Goal: Task Accomplishment & Management: Complete application form

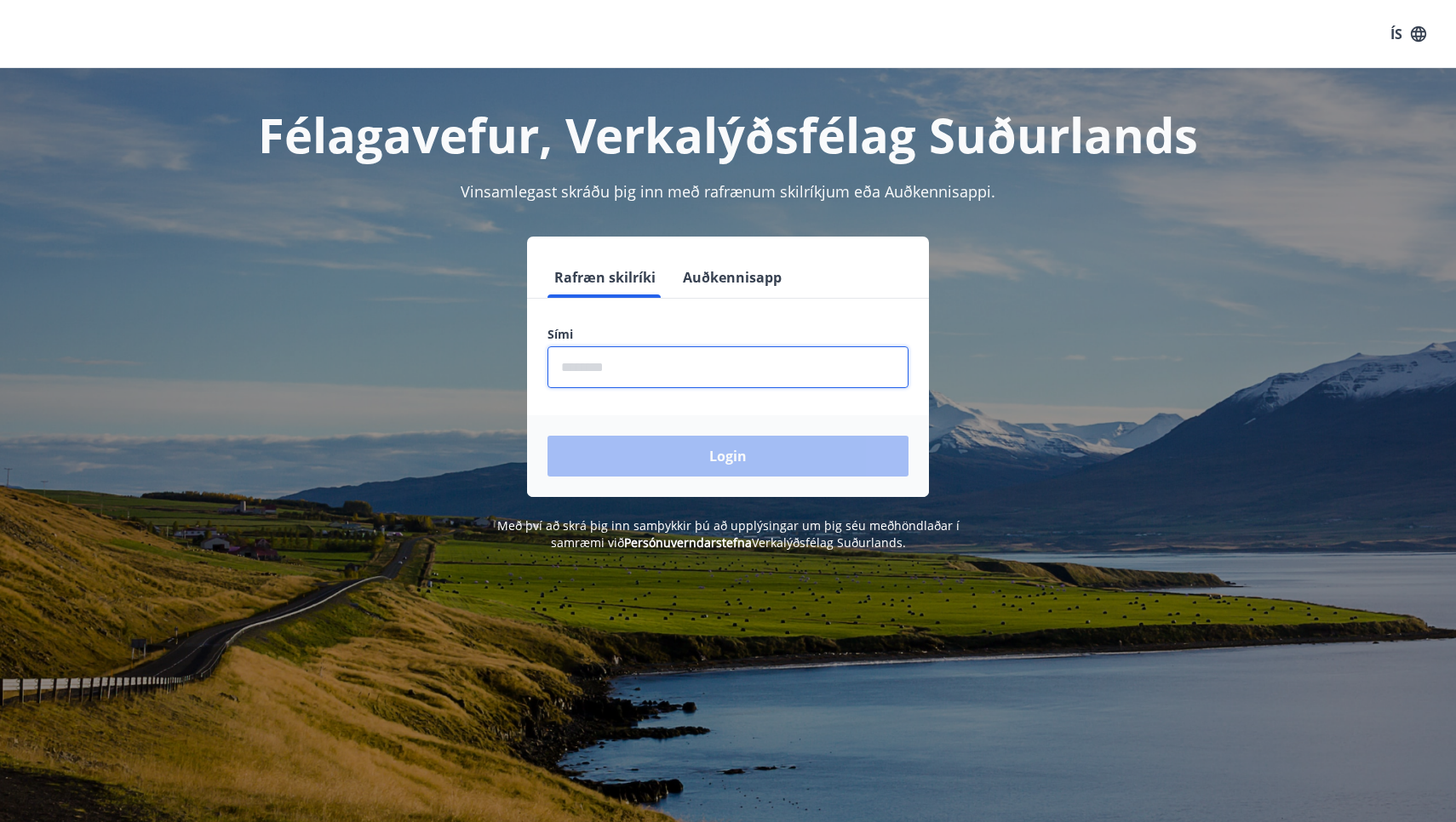
click at [685, 374] on input "phone" at bounding box center [728, 367] width 361 height 42
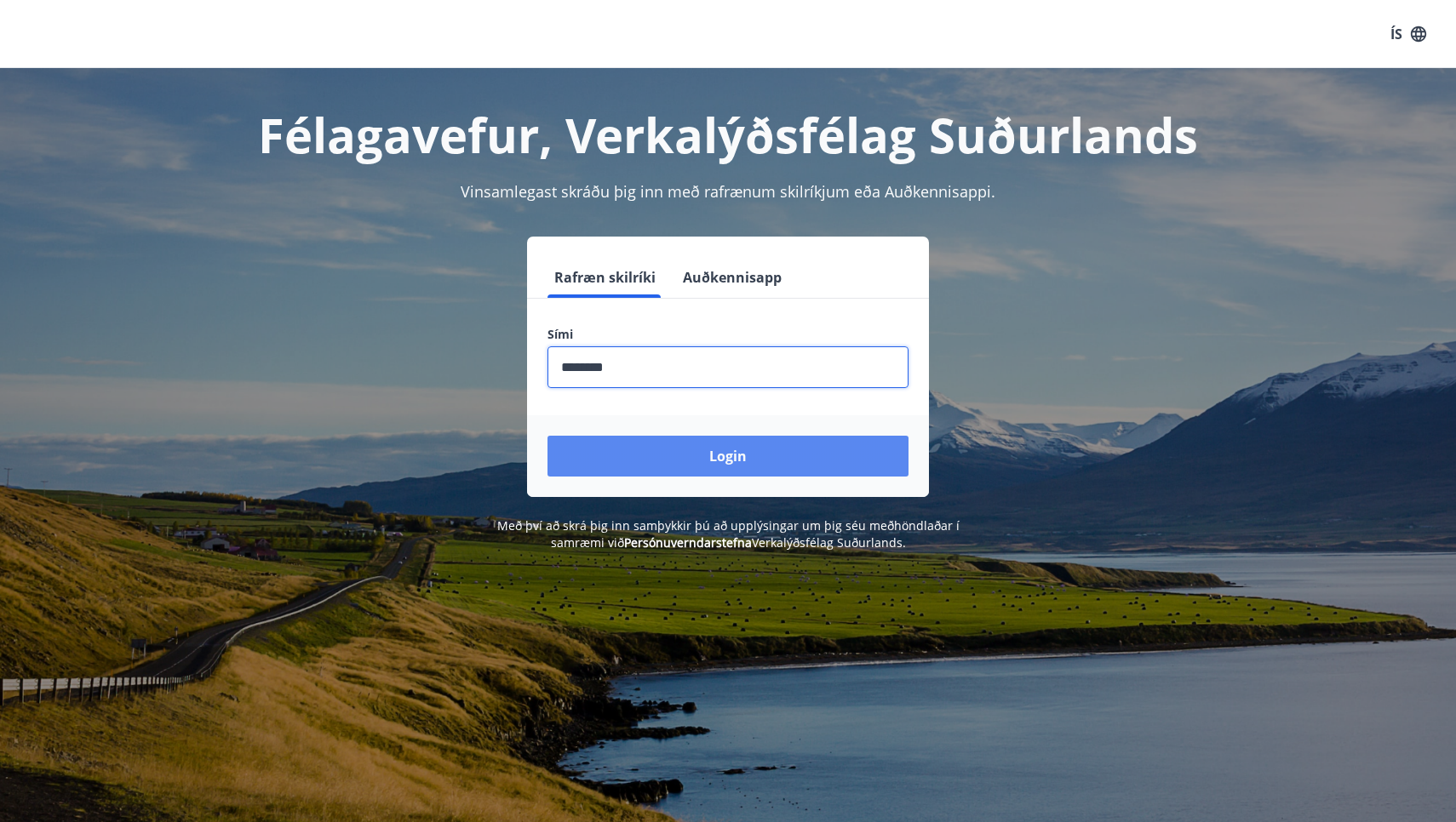
type input "********"
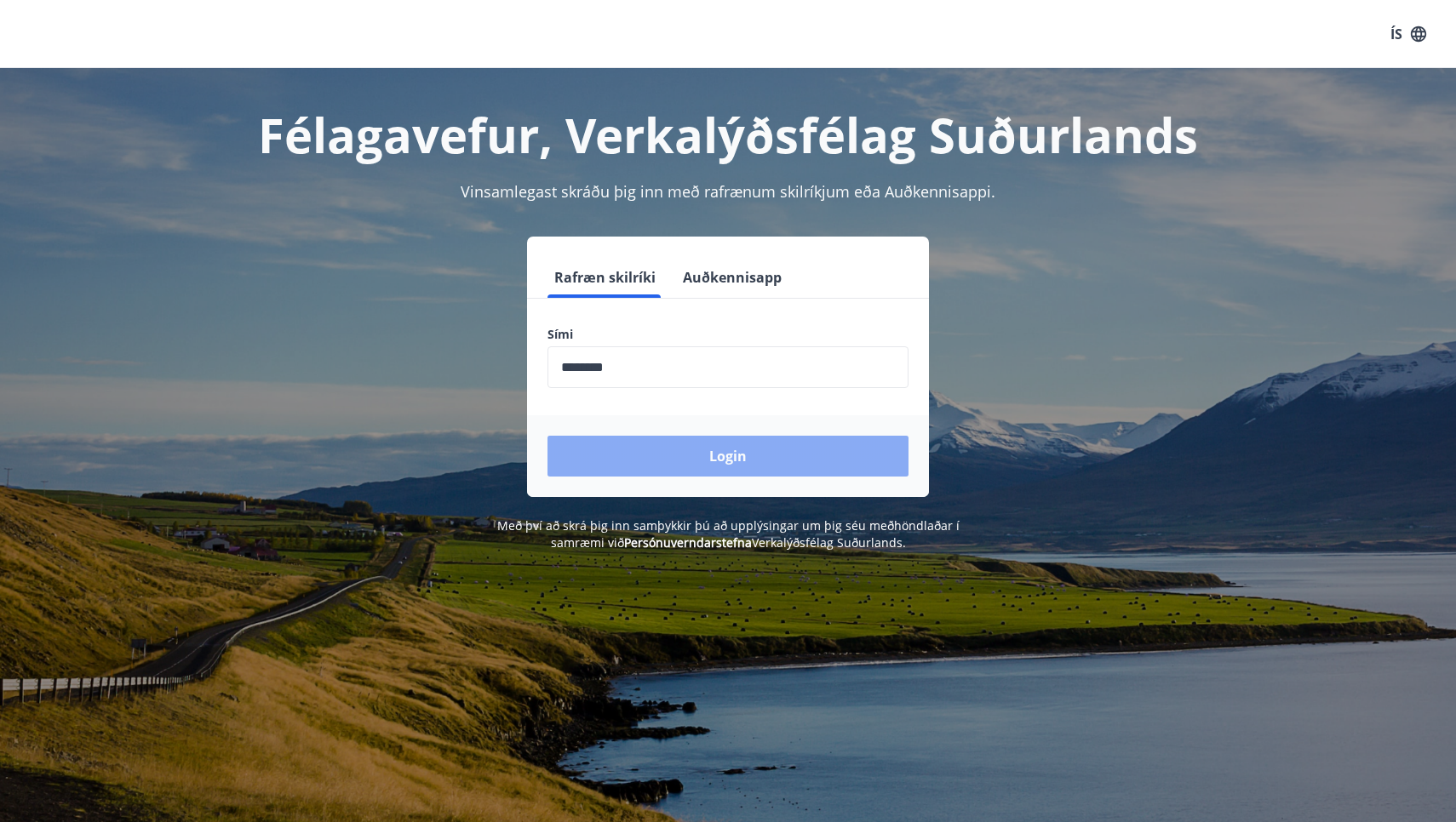
click at [719, 450] on button "Login" at bounding box center [728, 456] width 361 height 41
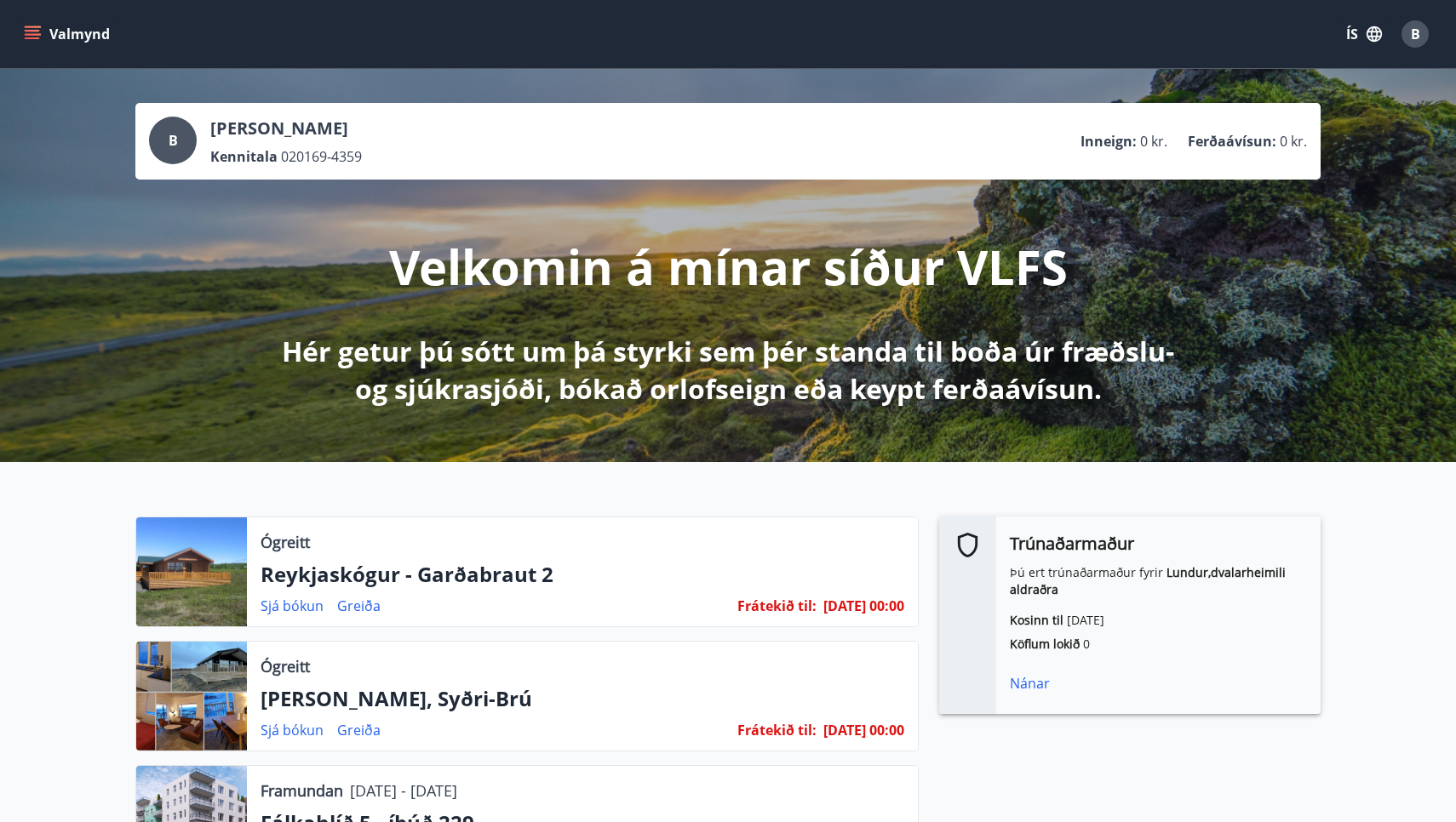
click at [31, 26] on icon "menu" at bounding box center [33, 34] width 17 height 17
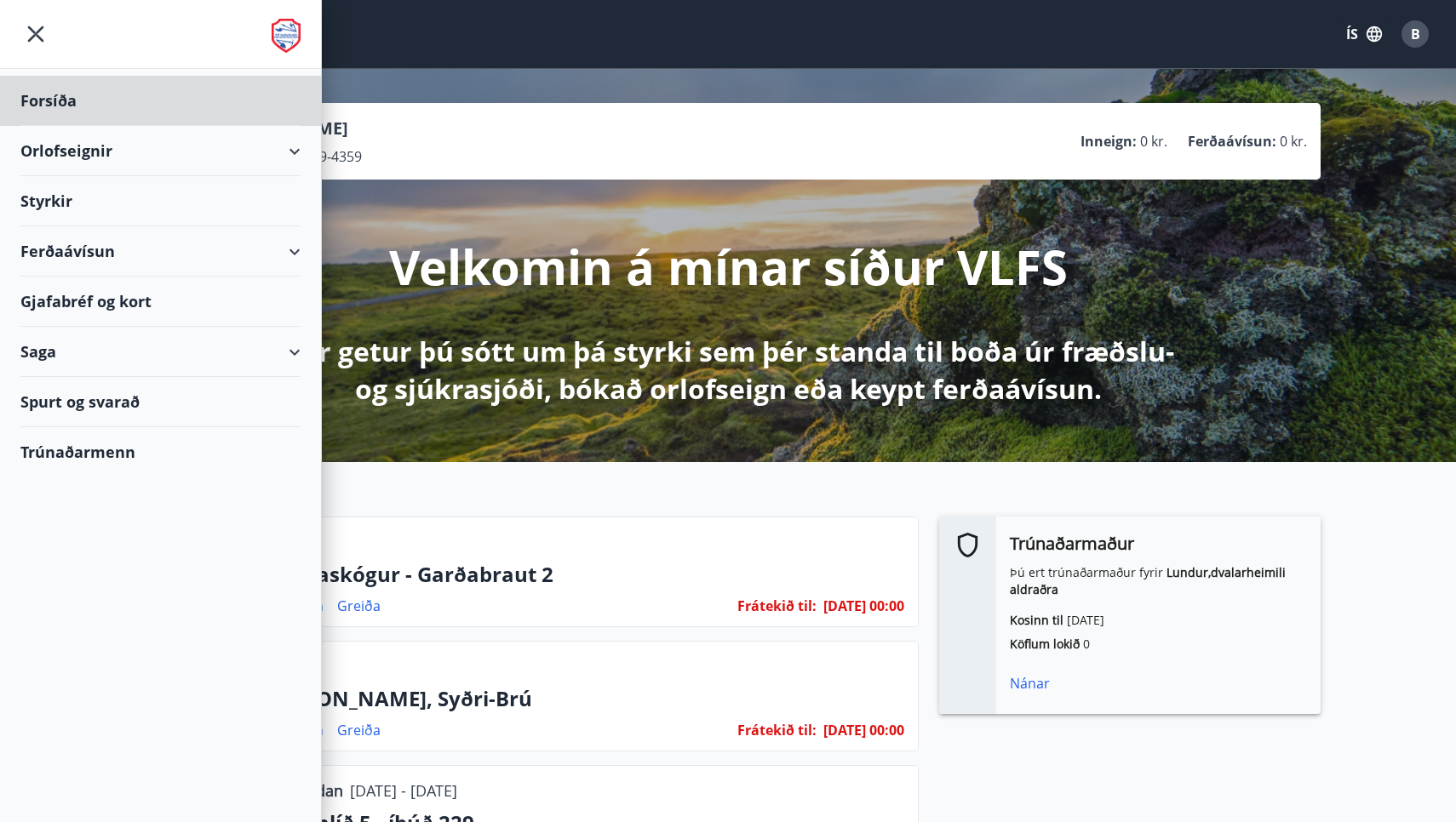
click at [67, 199] on div "Styrkir" at bounding box center [161, 201] width 280 height 50
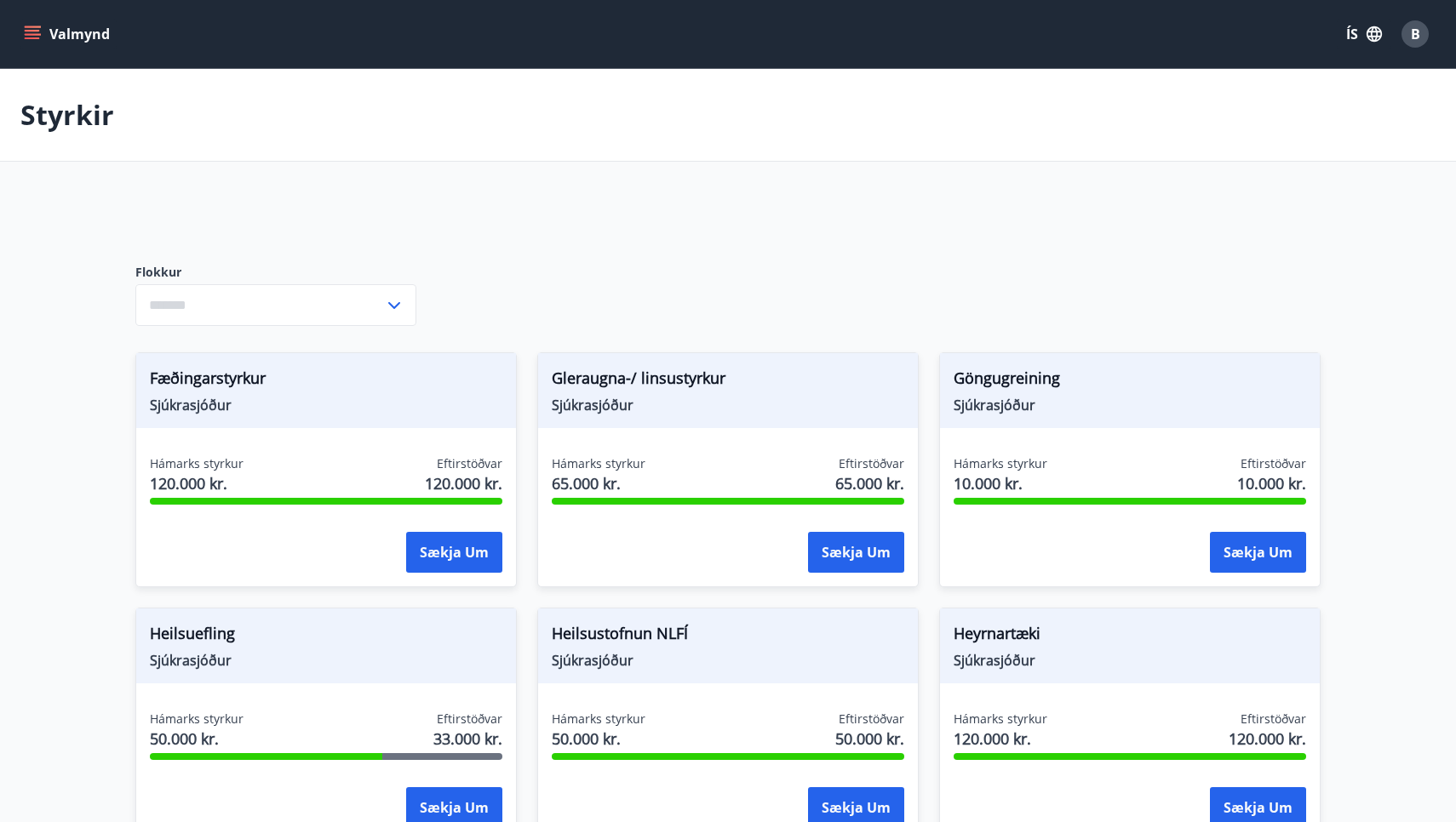
type input "***"
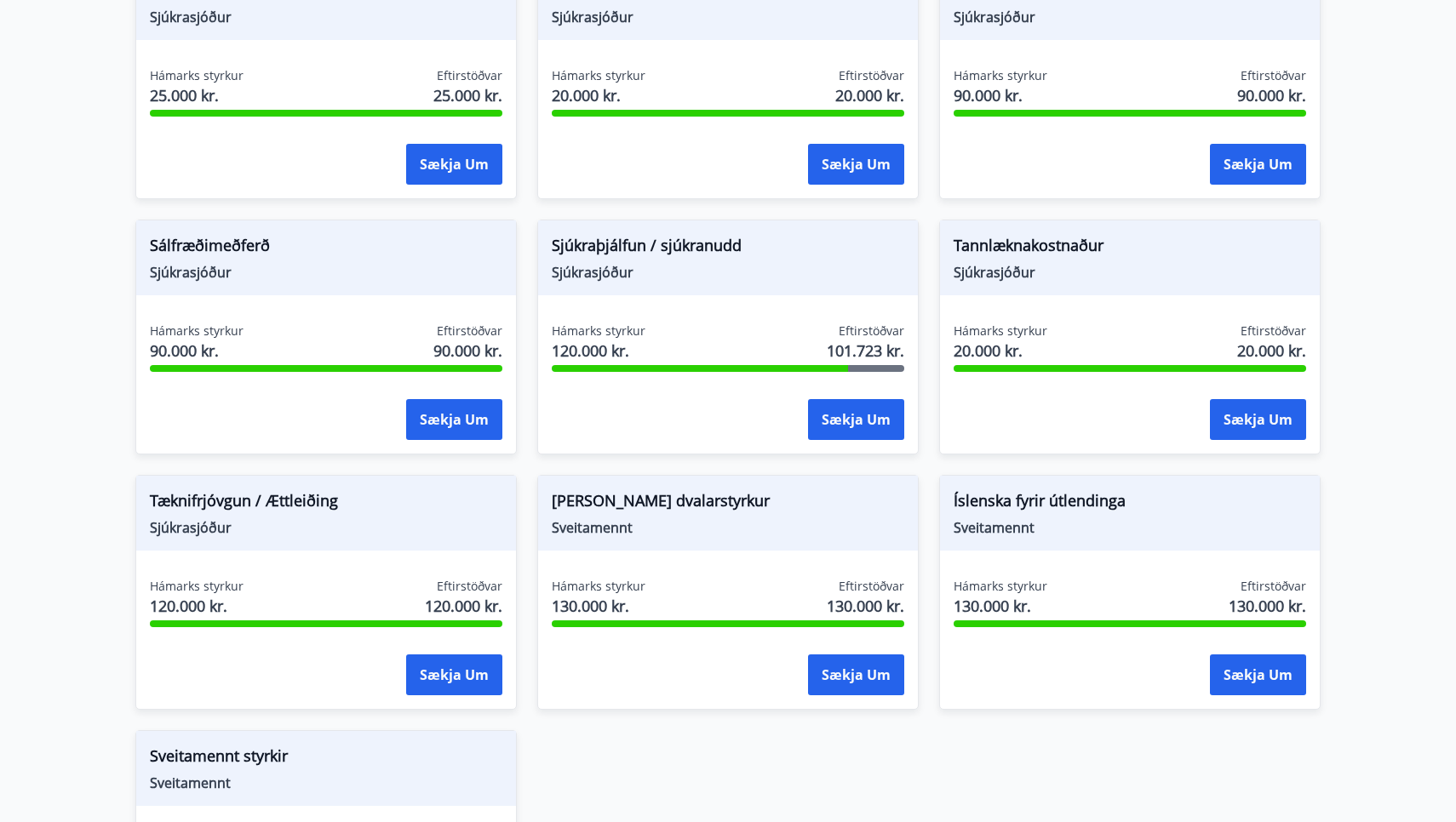
scroll to position [1407, 0]
click at [856, 417] on button "Sækja um" at bounding box center [856, 419] width 96 height 41
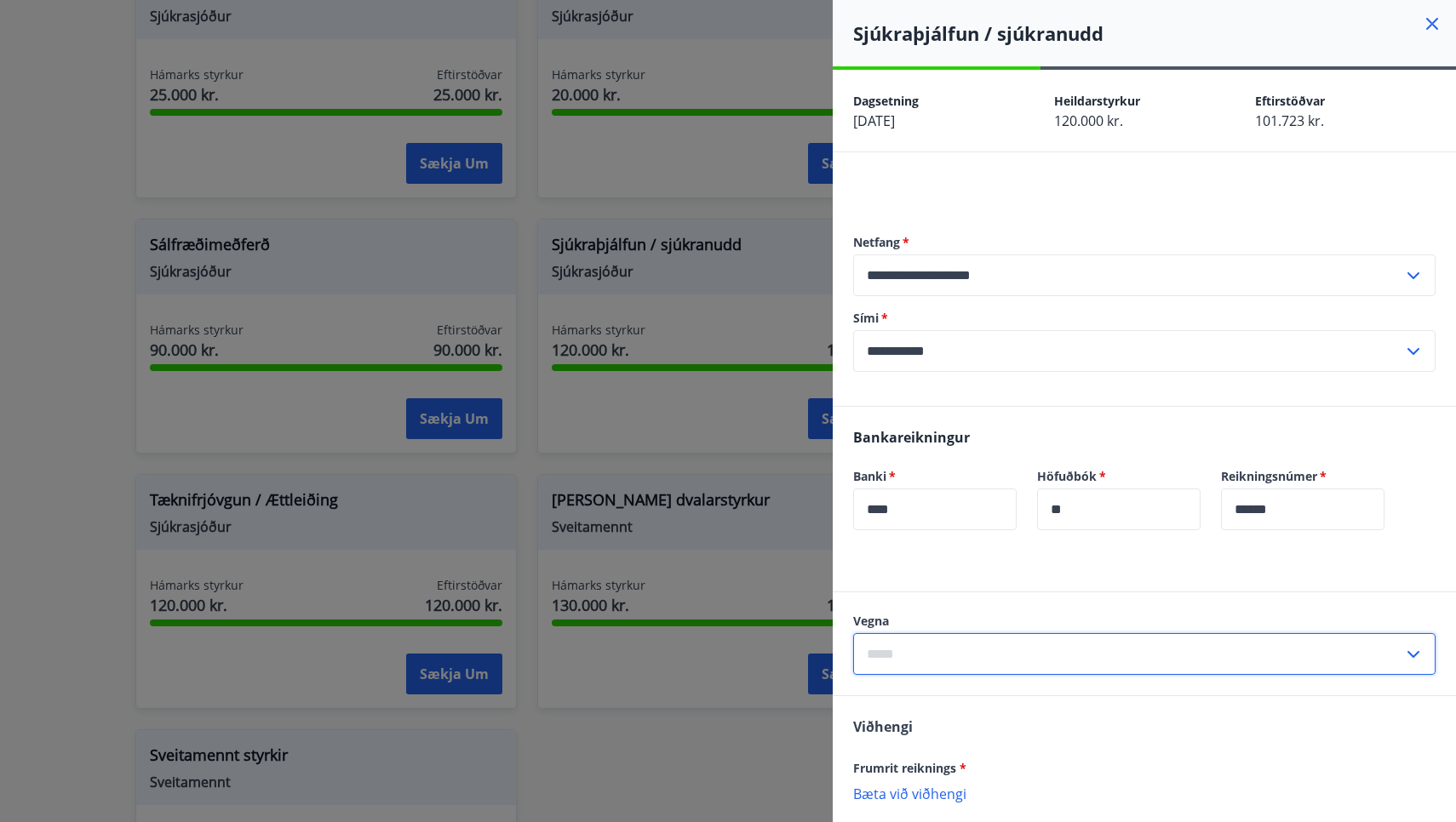
click at [1039, 662] on input "text" at bounding box center [1128, 654] width 550 height 42
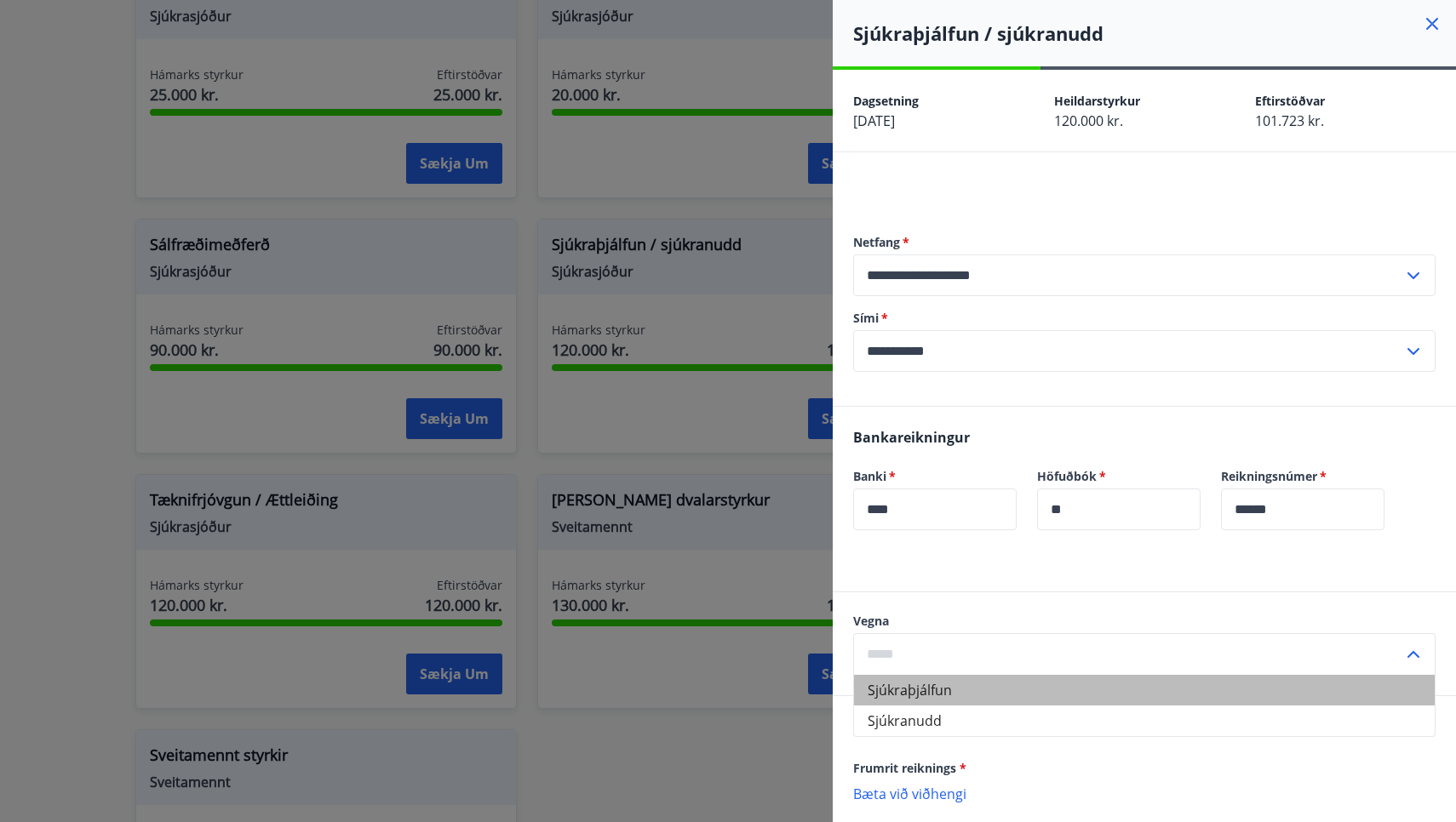
click at [946, 688] on li "Sjúkraþjálfun" at bounding box center [1144, 691] width 581 height 31
type input "**********"
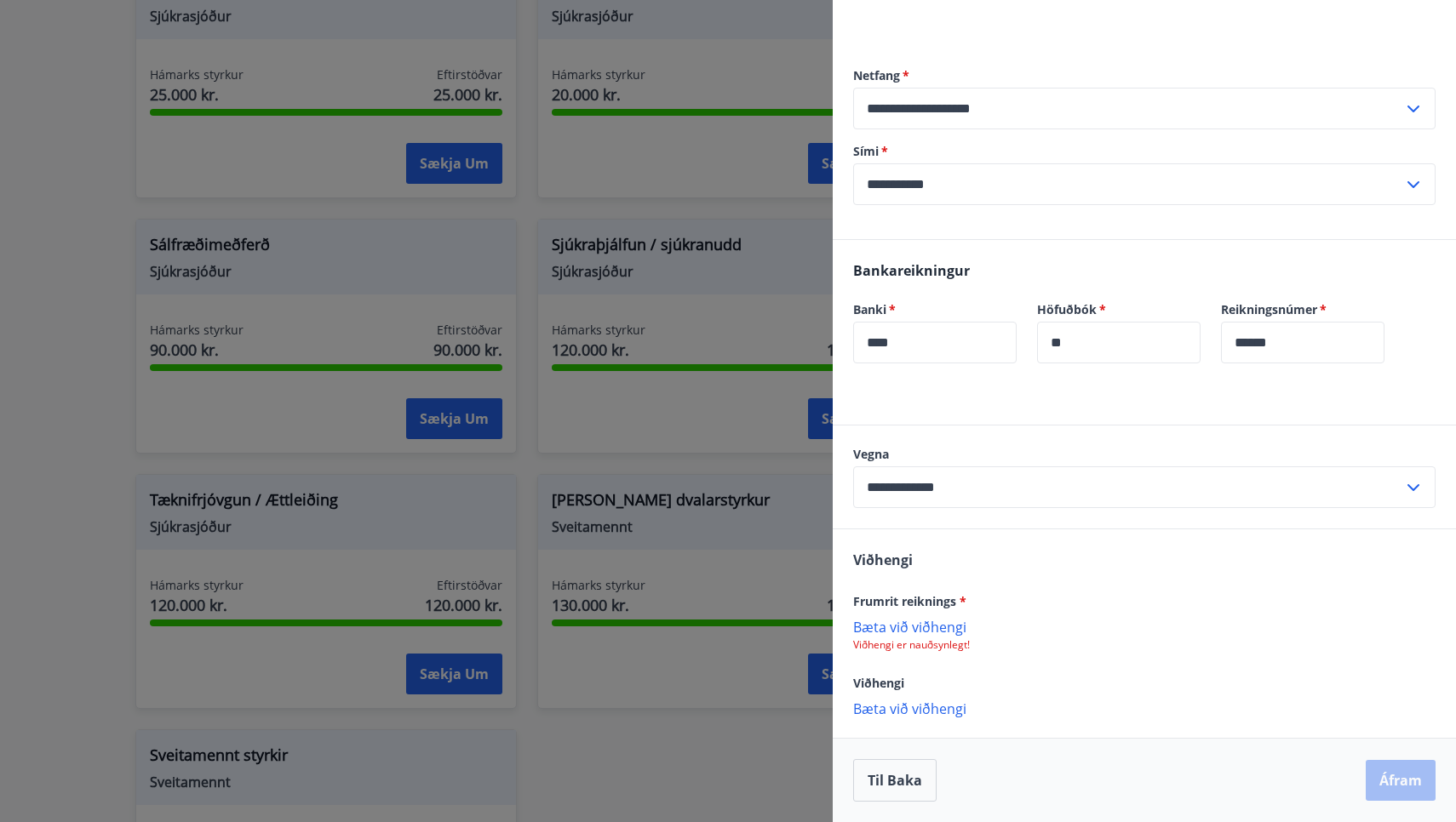
scroll to position [167, 0]
click at [917, 628] on p "Bæta við viðhengi" at bounding box center [1144, 627] width 582 height 17
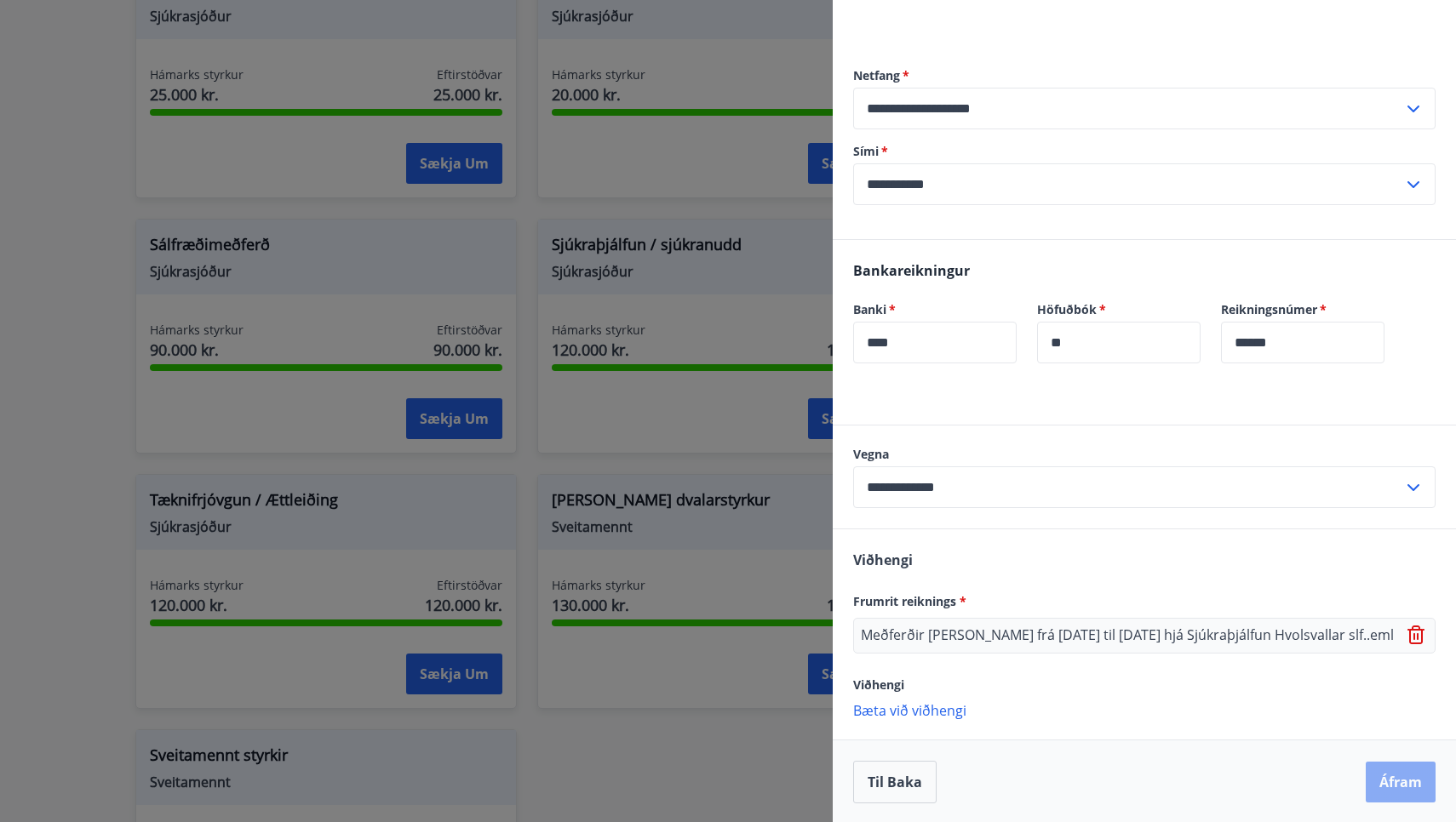
click at [1403, 779] on button "Áfram" at bounding box center [1400, 782] width 70 height 41
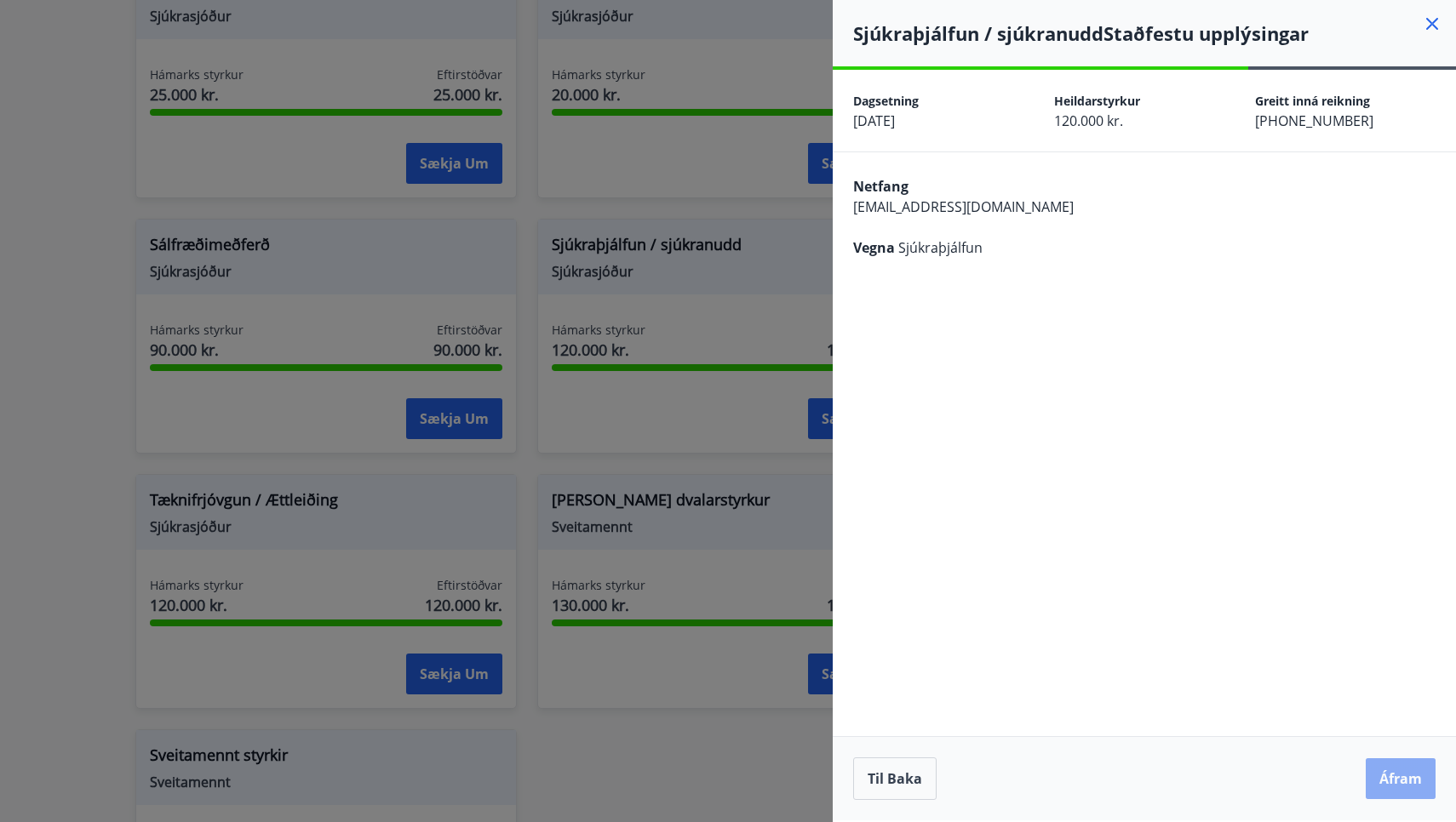
click at [1400, 777] on button "Áfram" at bounding box center [1400, 779] width 70 height 41
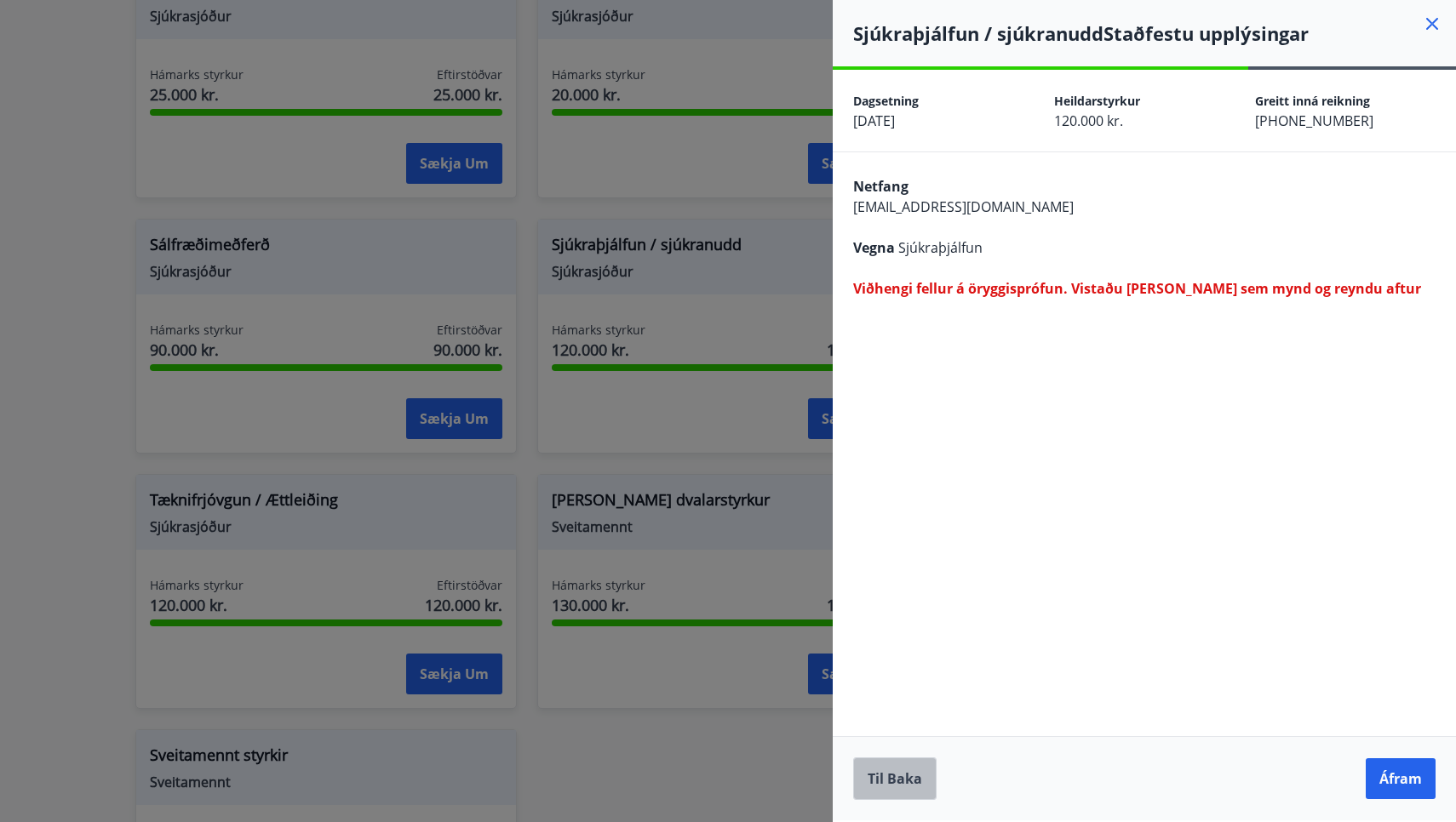
click at [909, 772] on button "Til baka" at bounding box center [894, 779] width 83 height 43
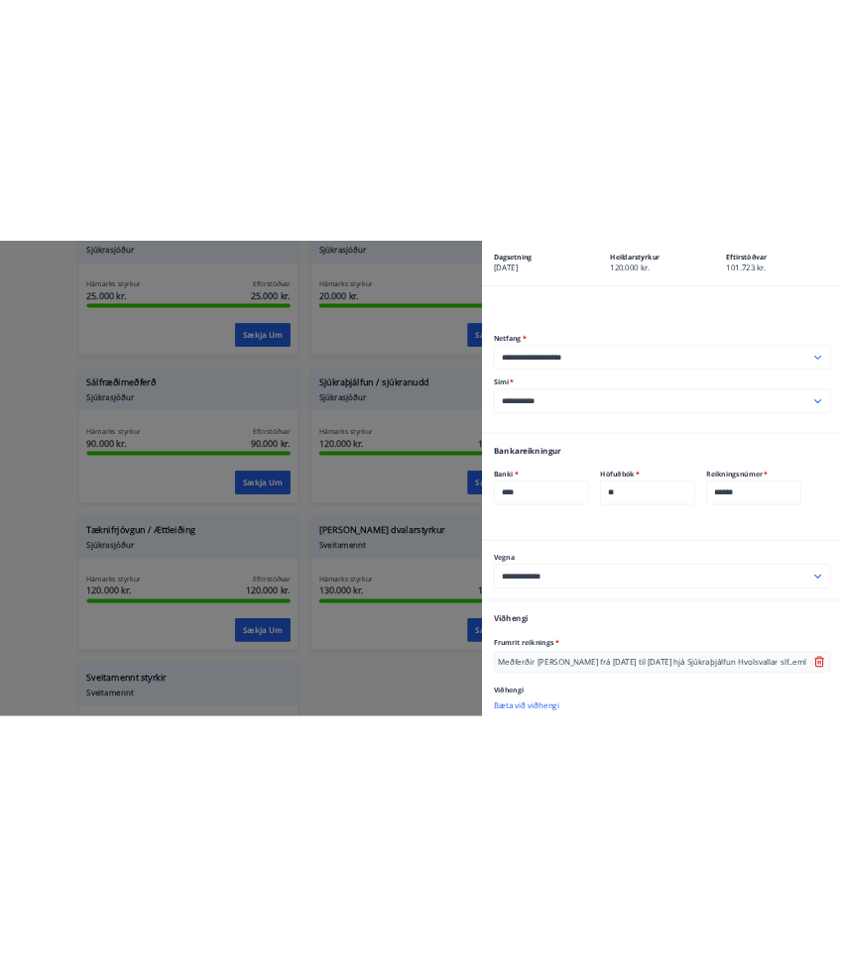
scroll to position [95, 0]
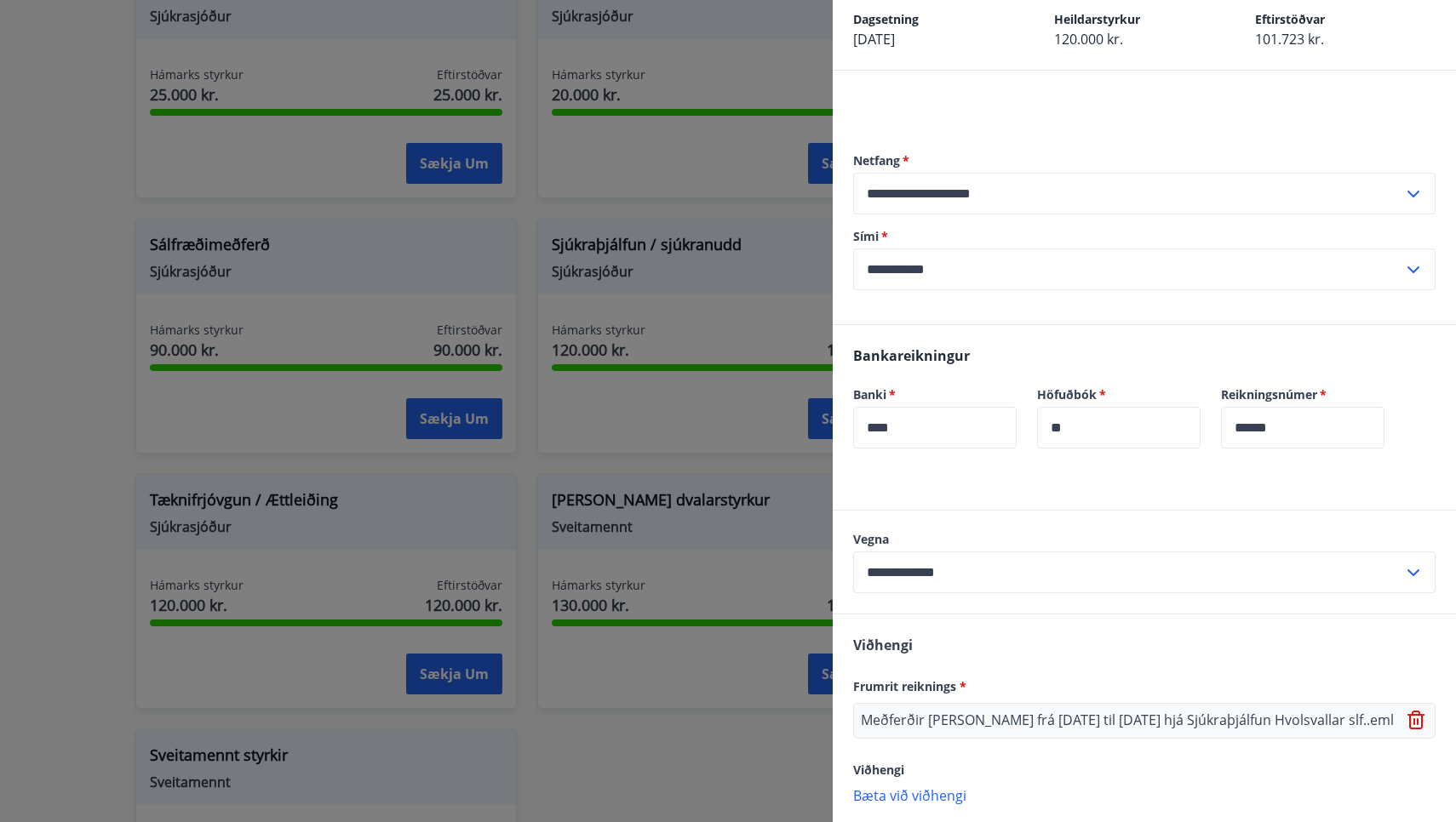
click at [1413, 718] on icon at bounding box center [1417, 722] width 21 height 21
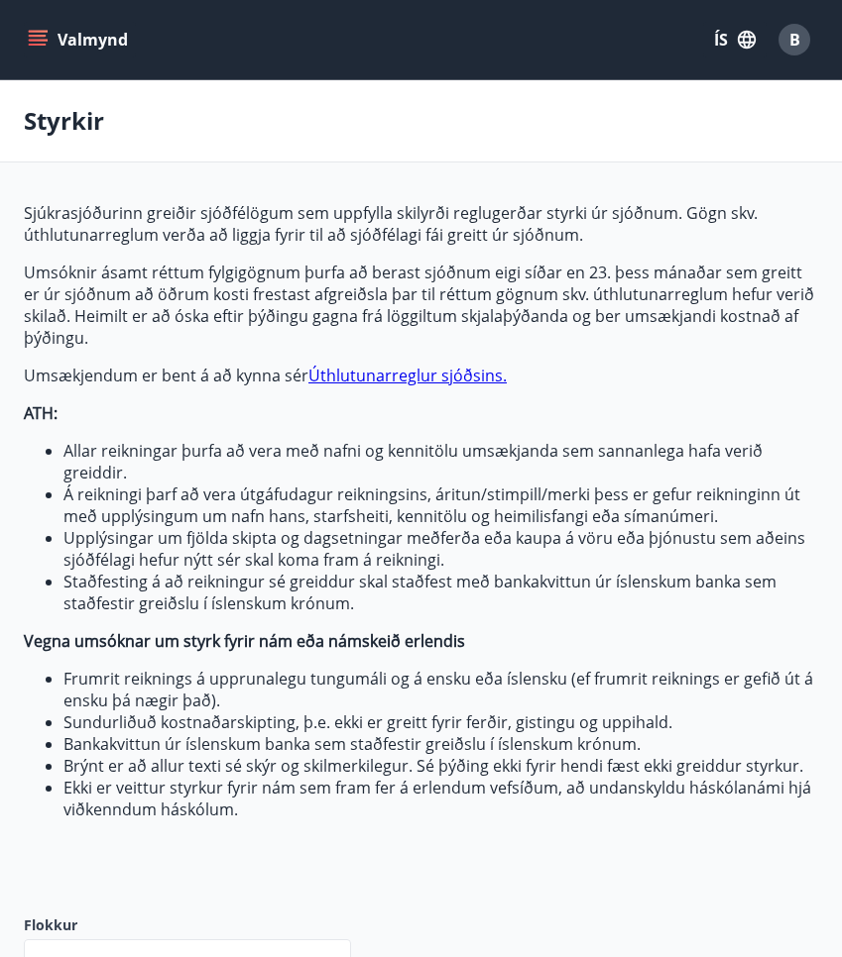
type input "***"
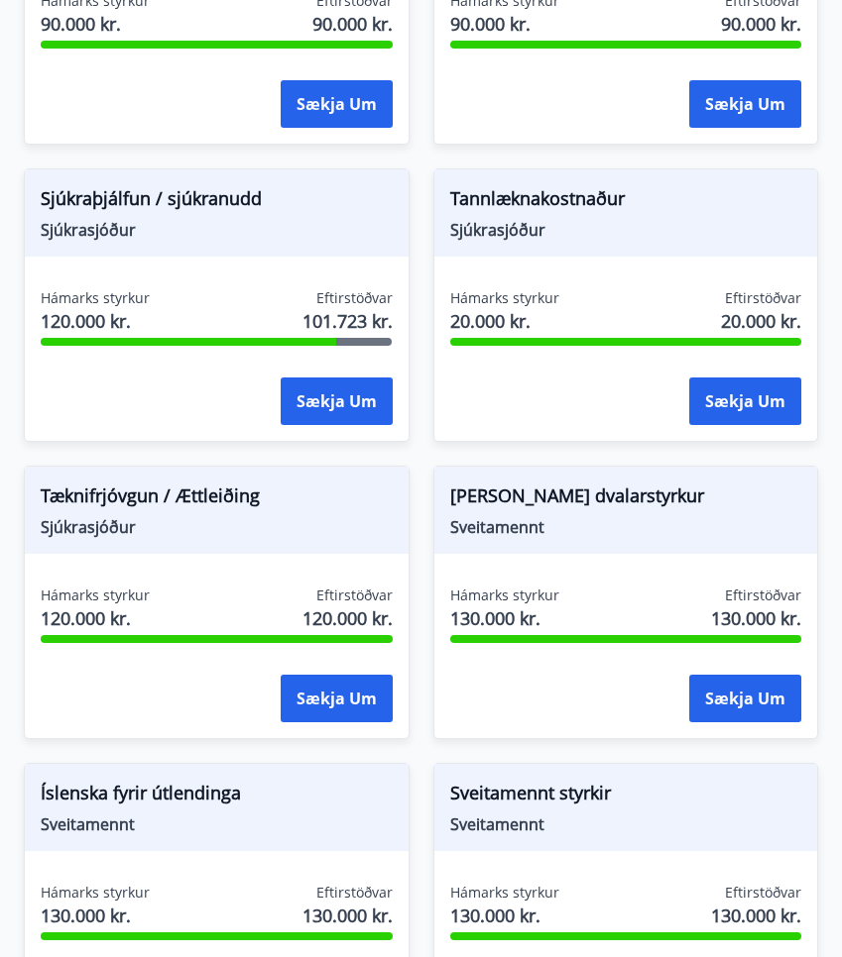
scroll to position [2335, 0]
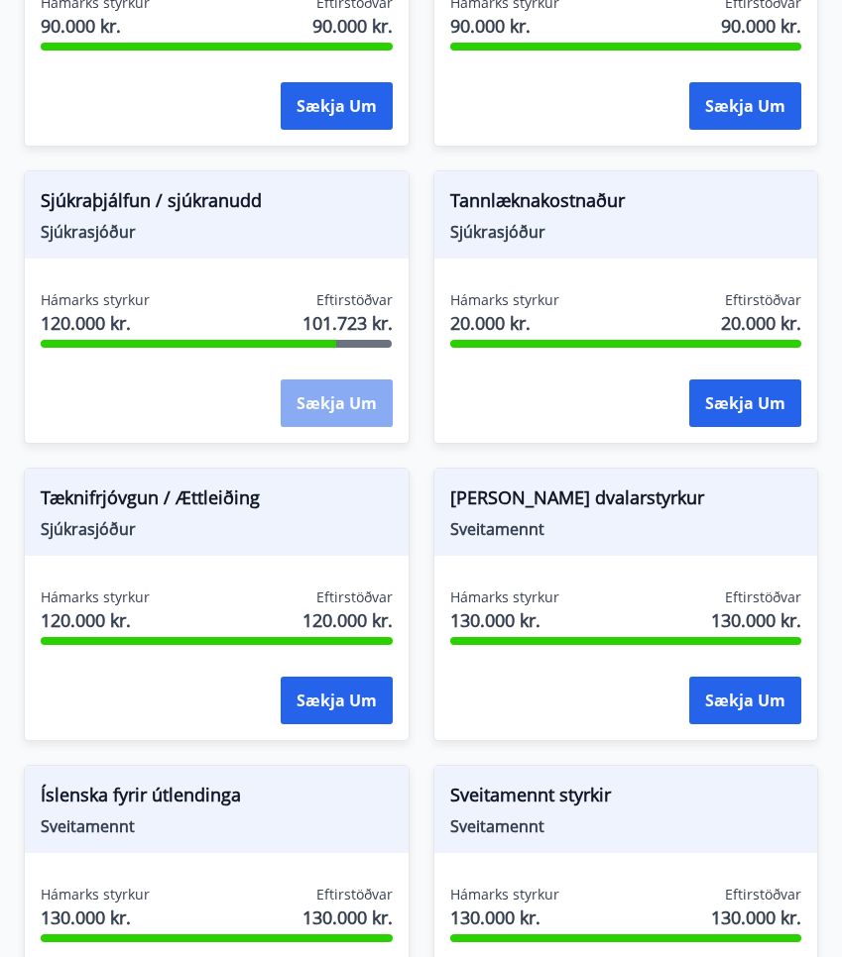
click at [322, 400] on button "Sækja um" at bounding box center [337, 404] width 112 height 48
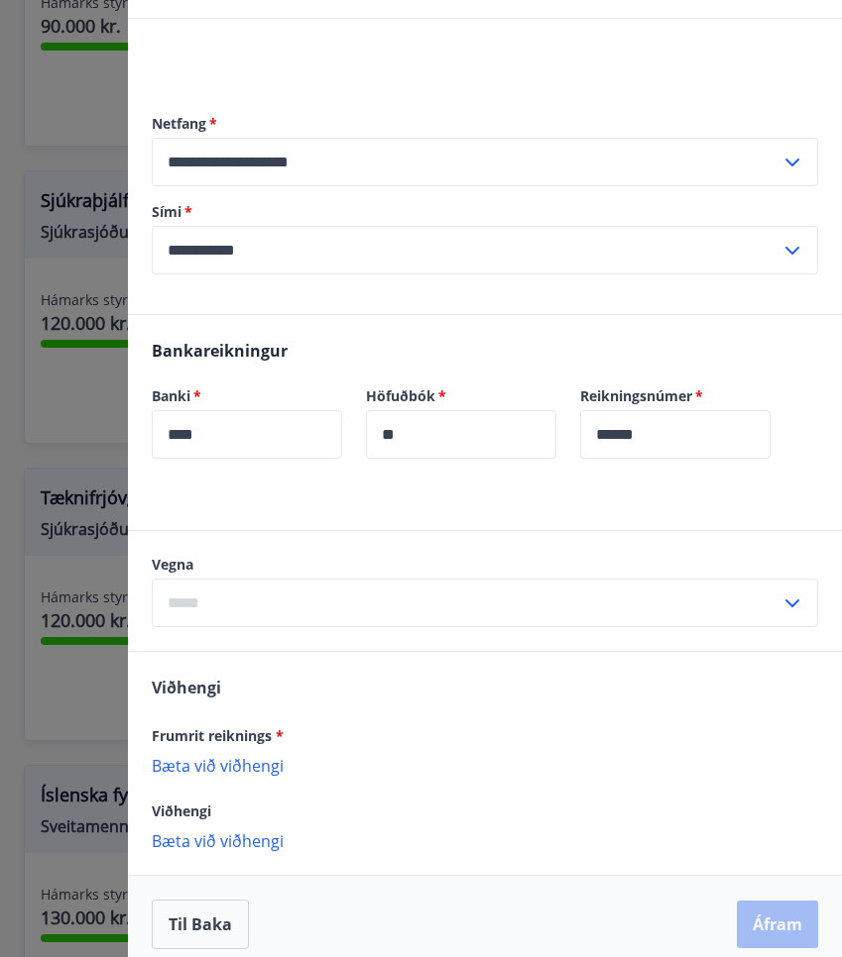
scroll to position [160, 0]
click at [795, 601] on icon at bounding box center [792, 603] width 24 height 24
click at [246, 641] on li "Sjúkraþjálfun" at bounding box center [485, 644] width 664 height 36
type input "**********"
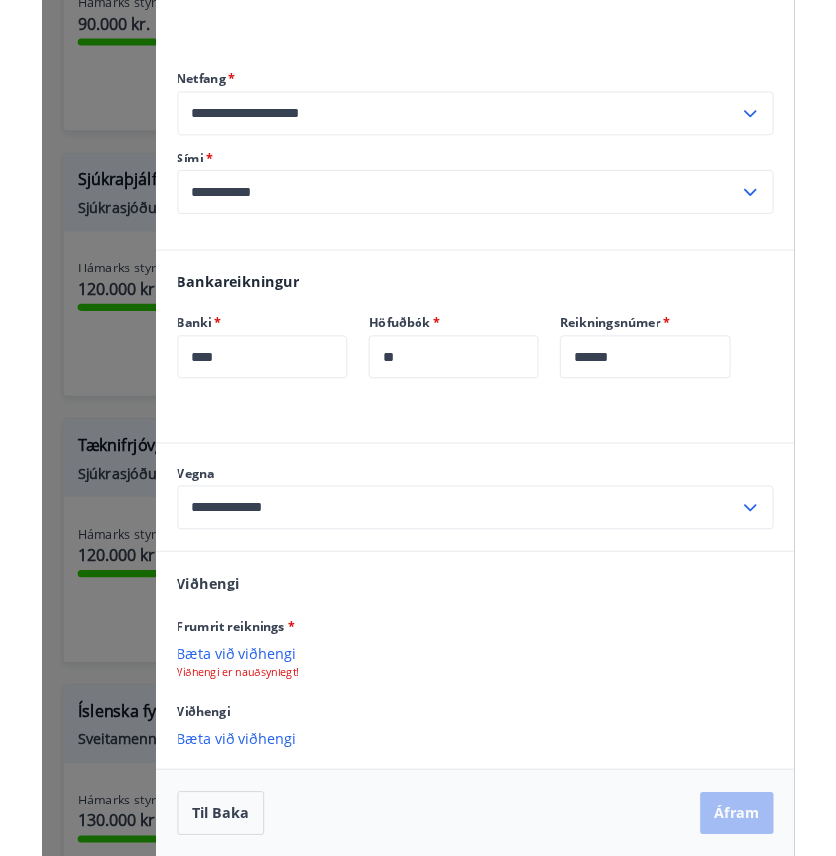
scroll to position [1994, 0]
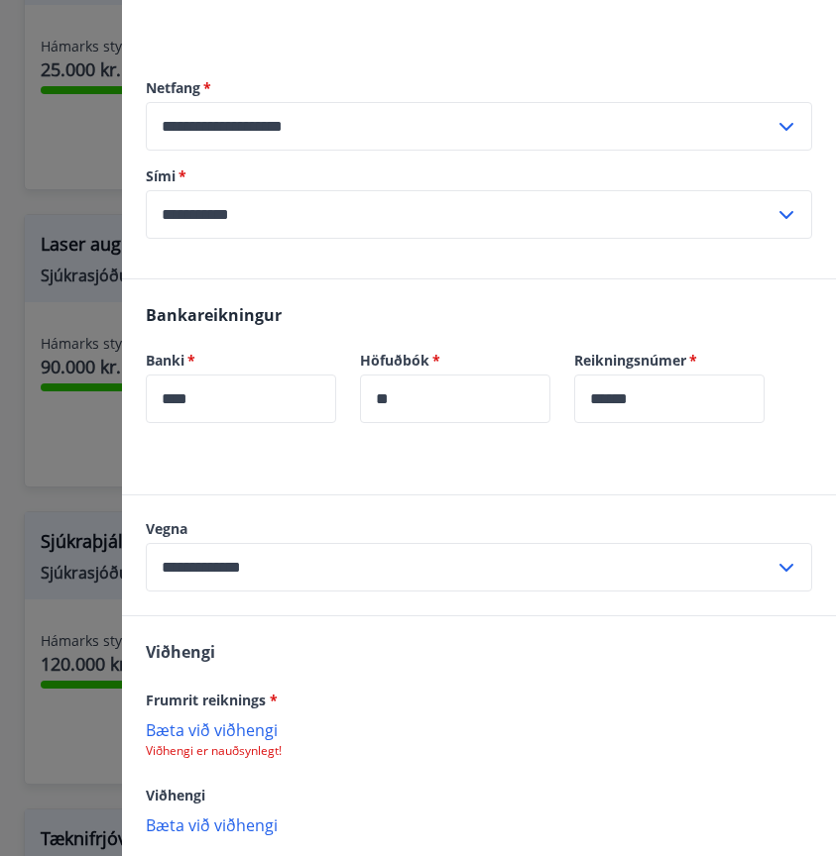
click at [240, 734] on p "Bæta við viðhengi" at bounding box center [479, 730] width 666 height 20
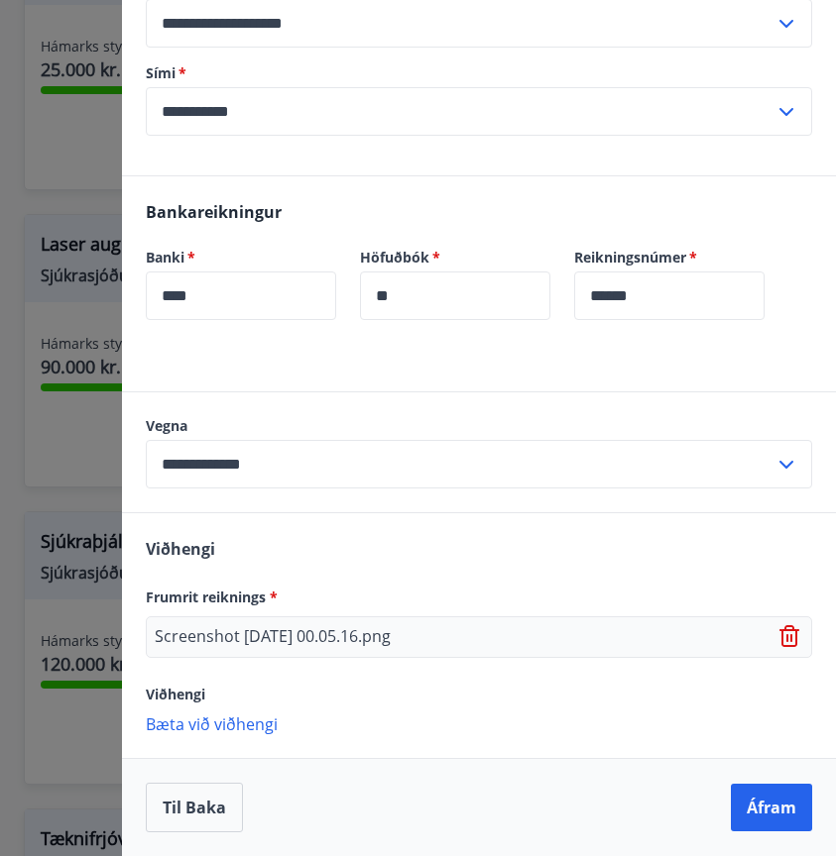
scroll to position [297, 0]
click at [776, 812] on button "Áfram" at bounding box center [771, 808] width 81 height 48
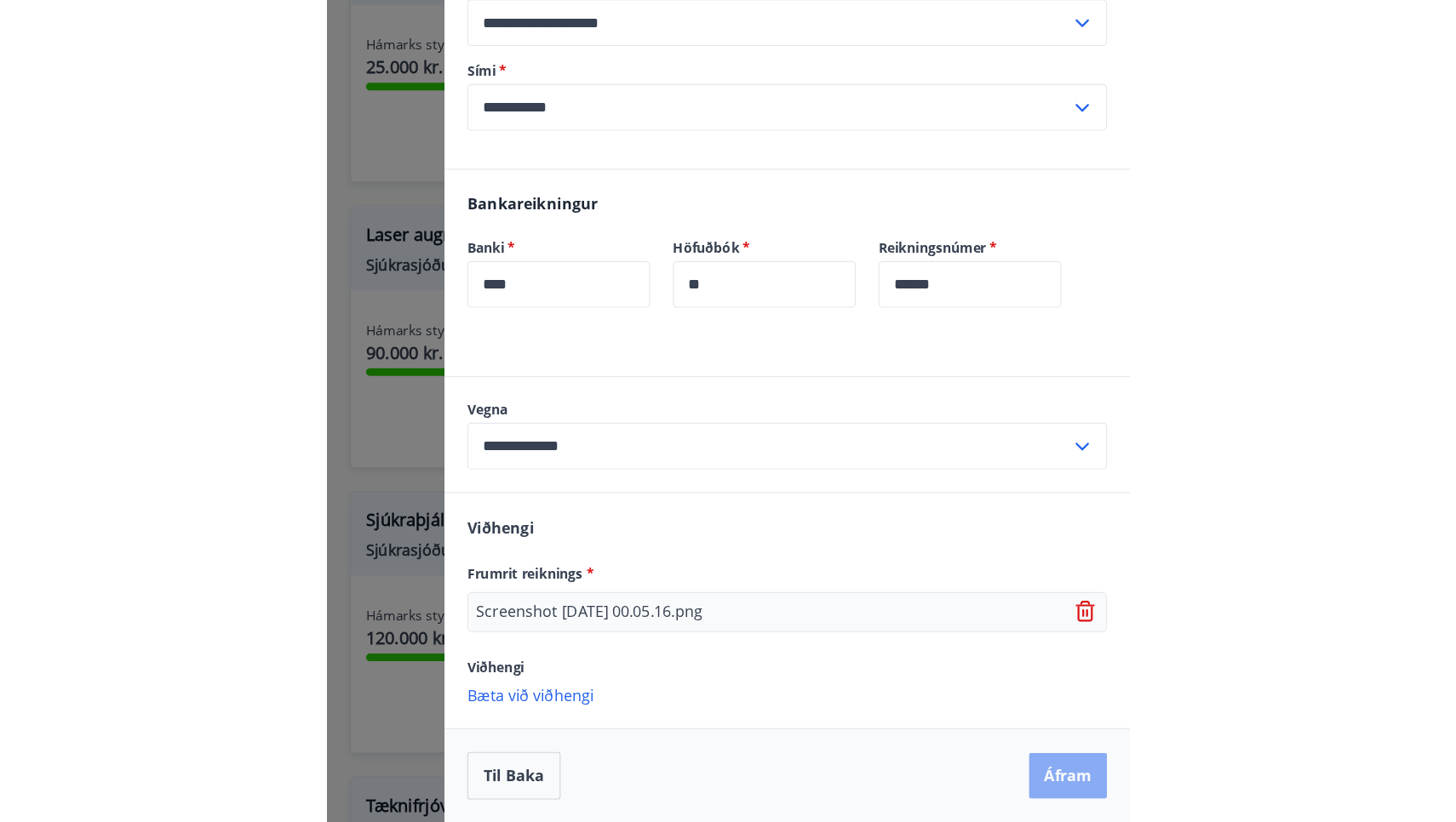
scroll to position [0, 0]
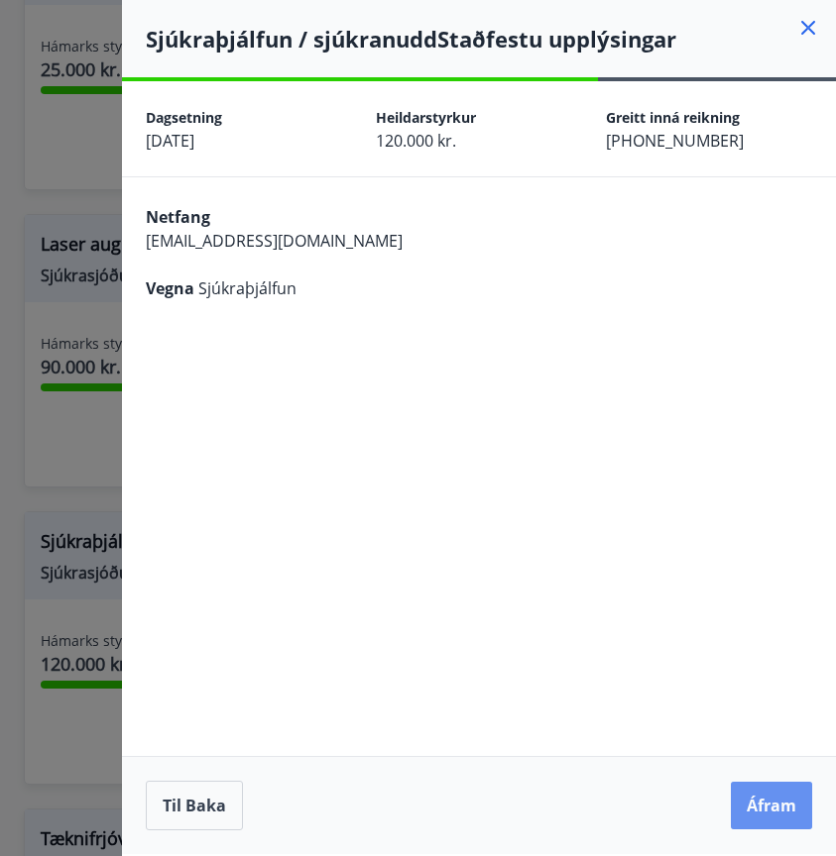
click at [776, 812] on button "Áfram" at bounding box center [771, 806] width 81 height 48
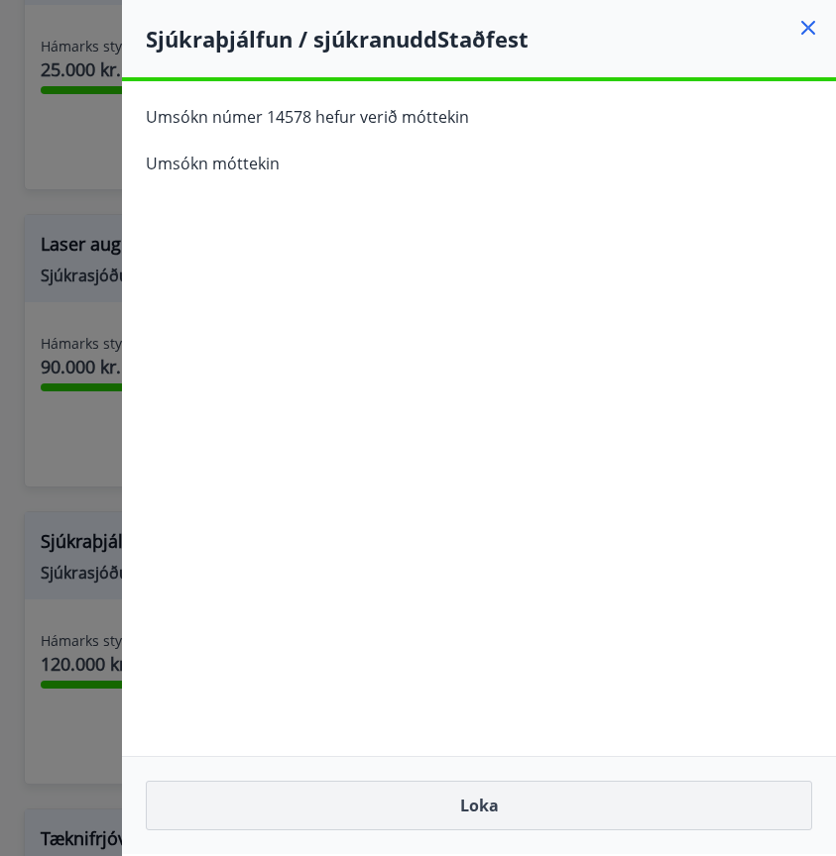
click at [480, 805] on button "Loka" at bounding box center [479, 806] width 666 height 50
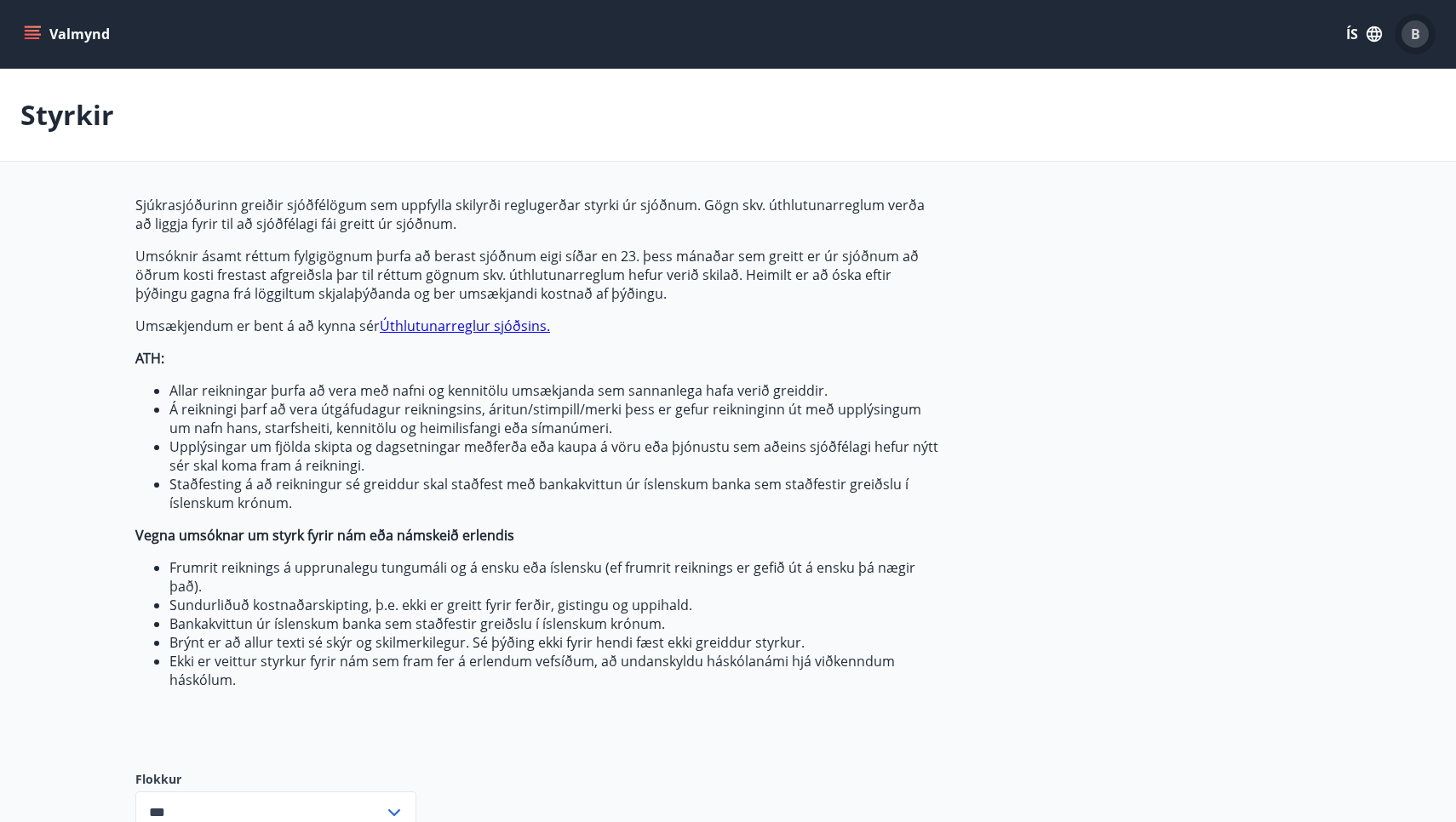
click at [722, 30] on span "B" at bounding box center [1415, 34] width 9 height 19
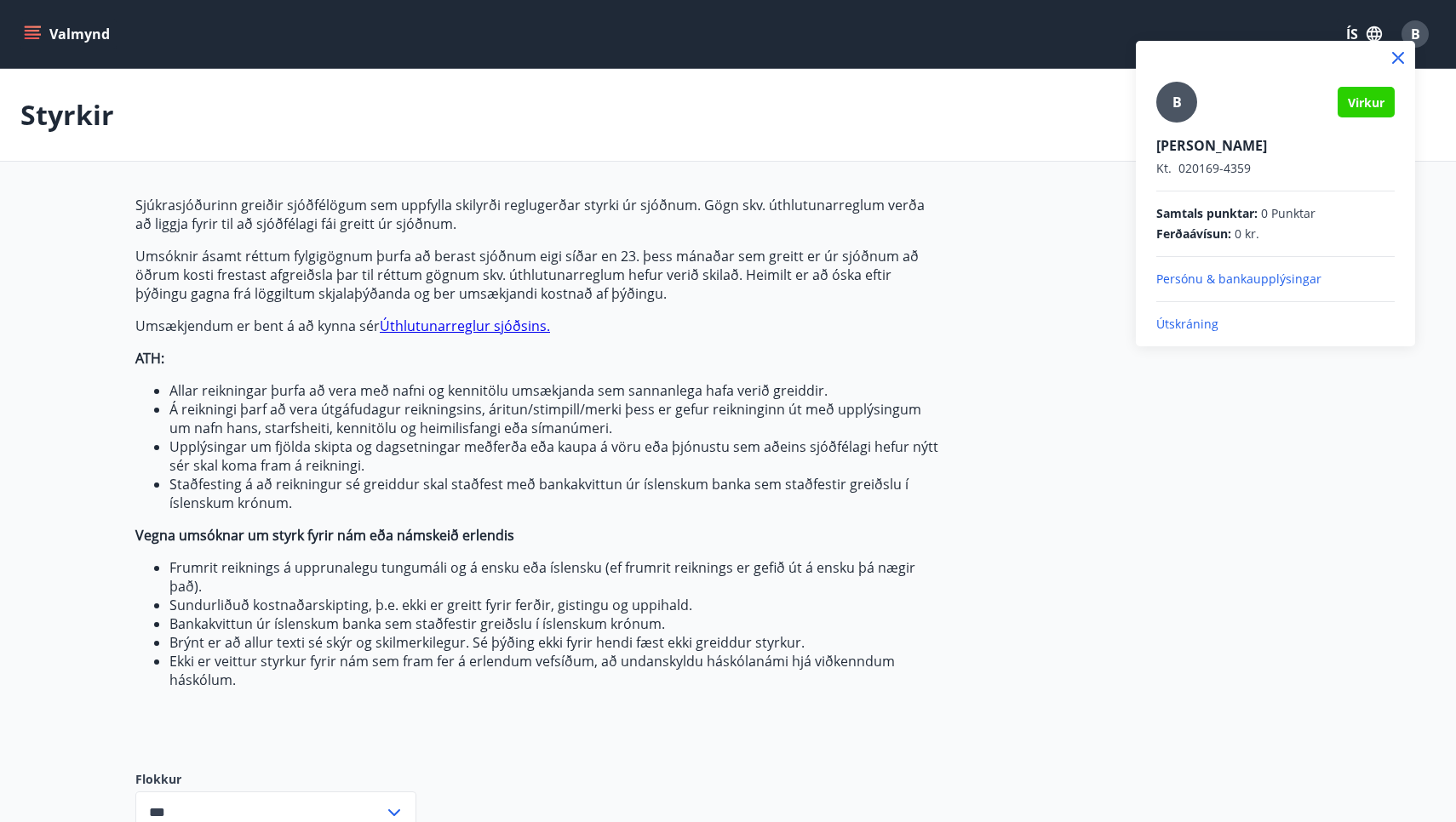
click at [722, 324] on p "Útskráning" at bounding box center [1276, 325] width 239 height 17
